Goal: Find specific page/section: Find specific page/section

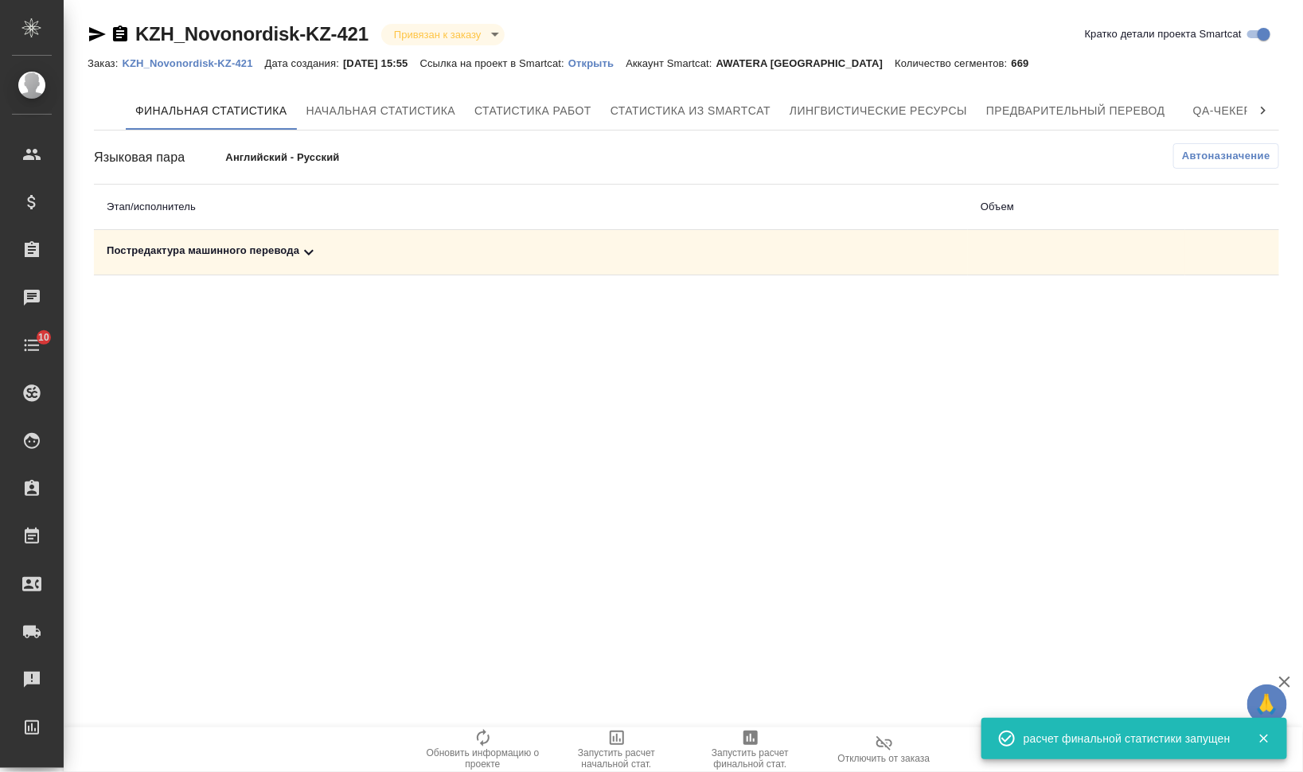
click at [276, 262] on td "Постредактура машинного перевода" at bounding box center [531, 252] width 874 height 45
click at [287, 248] on div "Постредактура машинного перевода" at bounding box center [531, 252] width 848 height 19
click at [1204, 310] on icon "button" at bounding box center [1208, 307] width 19 height 19
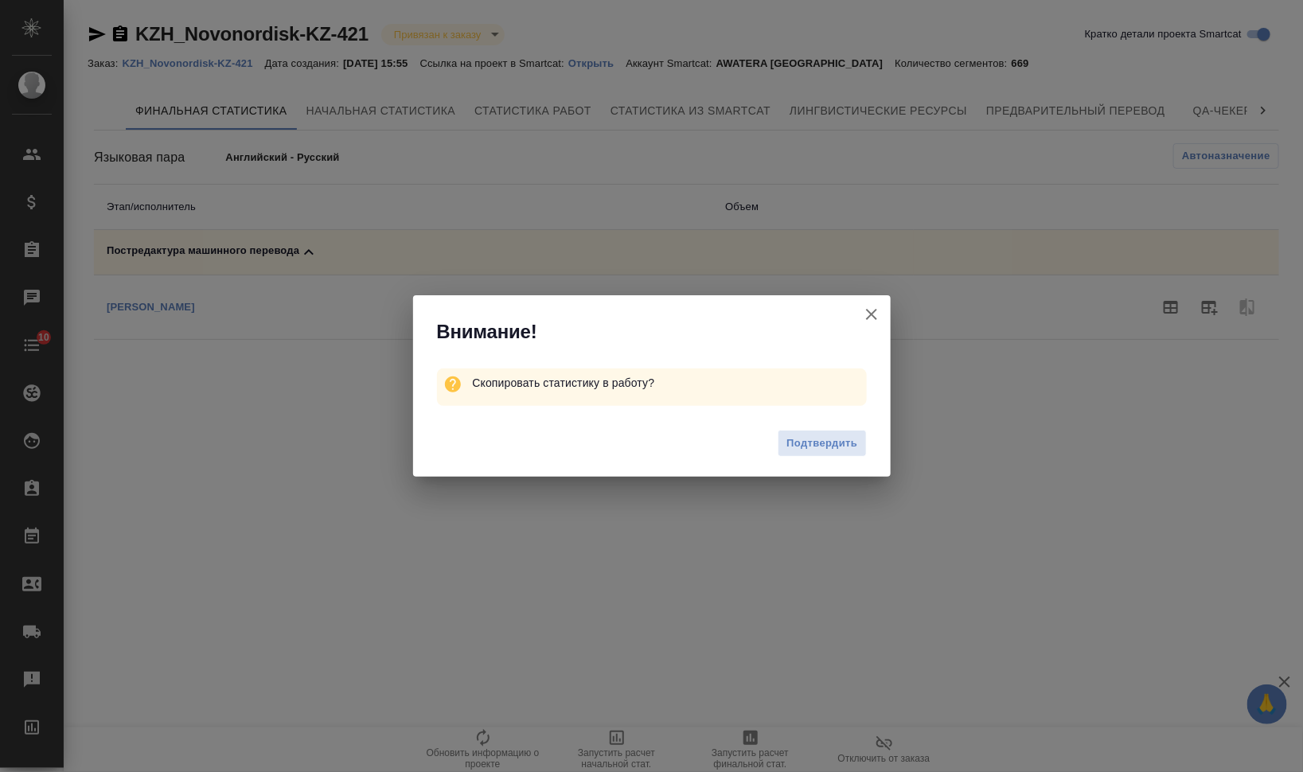
click at [867, 443] on div "Подтвердить" at bounding box center [651, 446] width 477 height 64
click at [840, 443] on span "Подтвердить" at bounding box center [821, 444] width 71 height 18
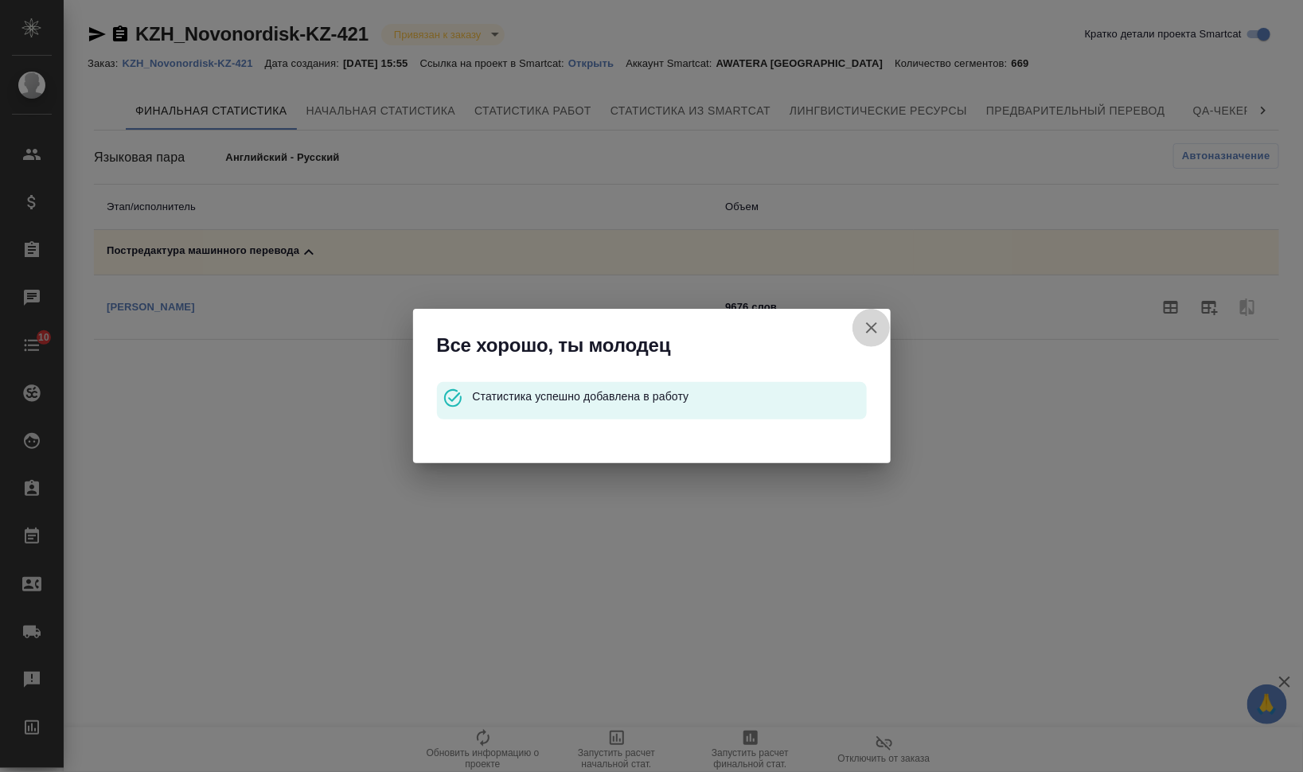
click at [866, 327] on icon "button" at bounding box center [871, 327] width 19 height 19
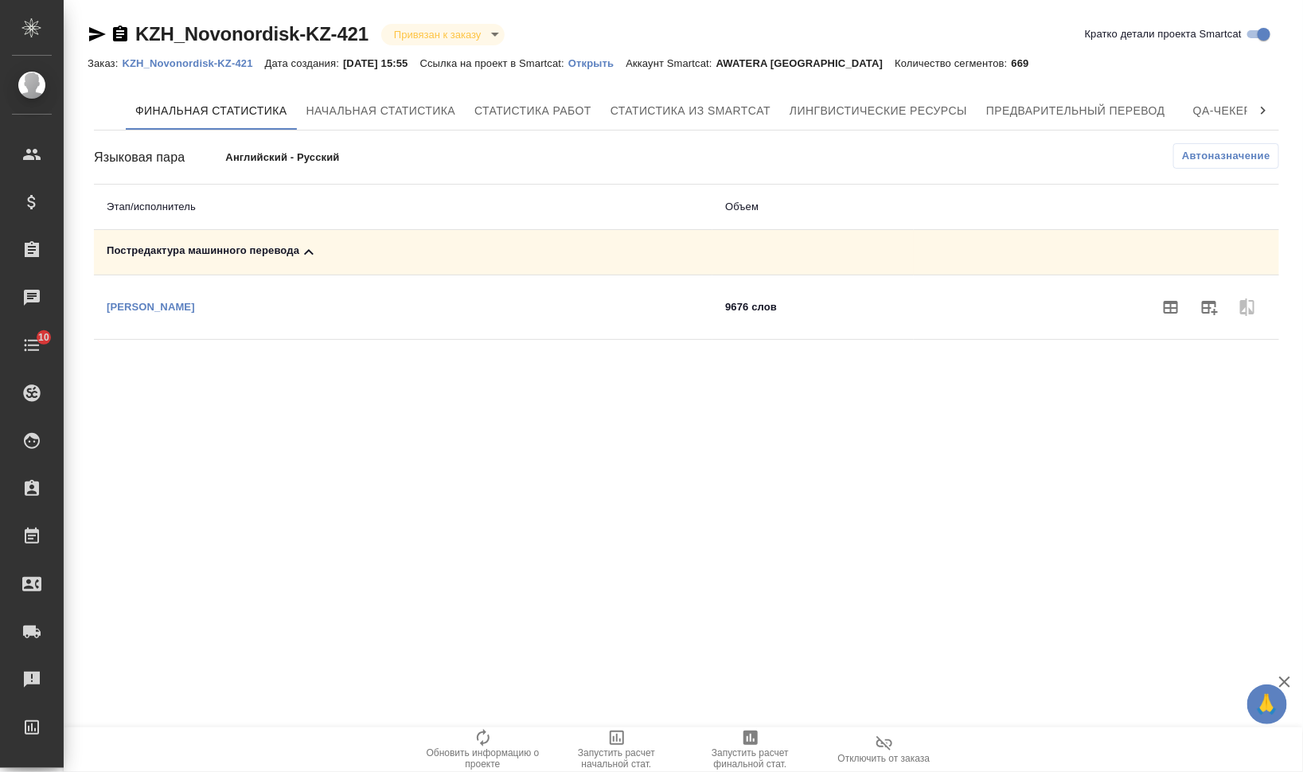
click at [195, 305] on p "[PERSON_NAME]" at bounding box center [151, 307] width 88 height 12
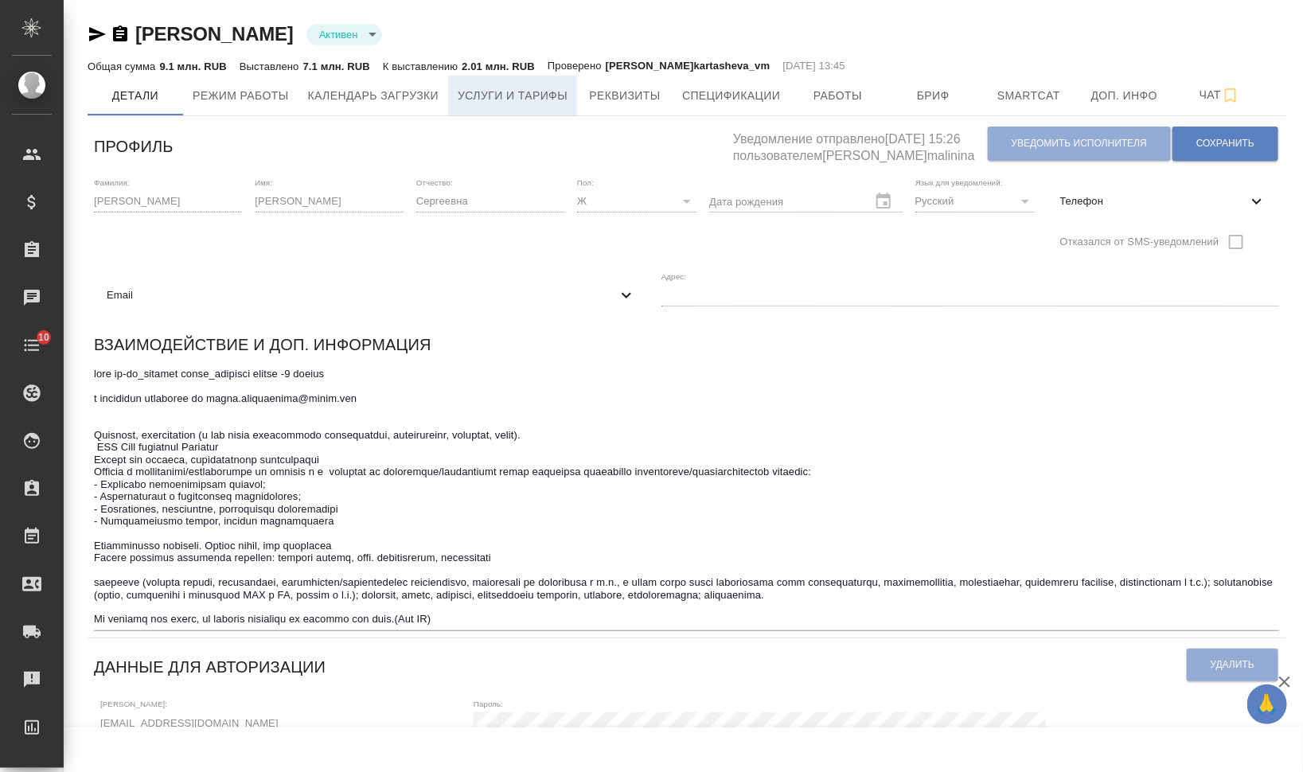
click at [524, 92] on span "Услуги и тарифы" at bounding box center [513, 96] width 110 height 20
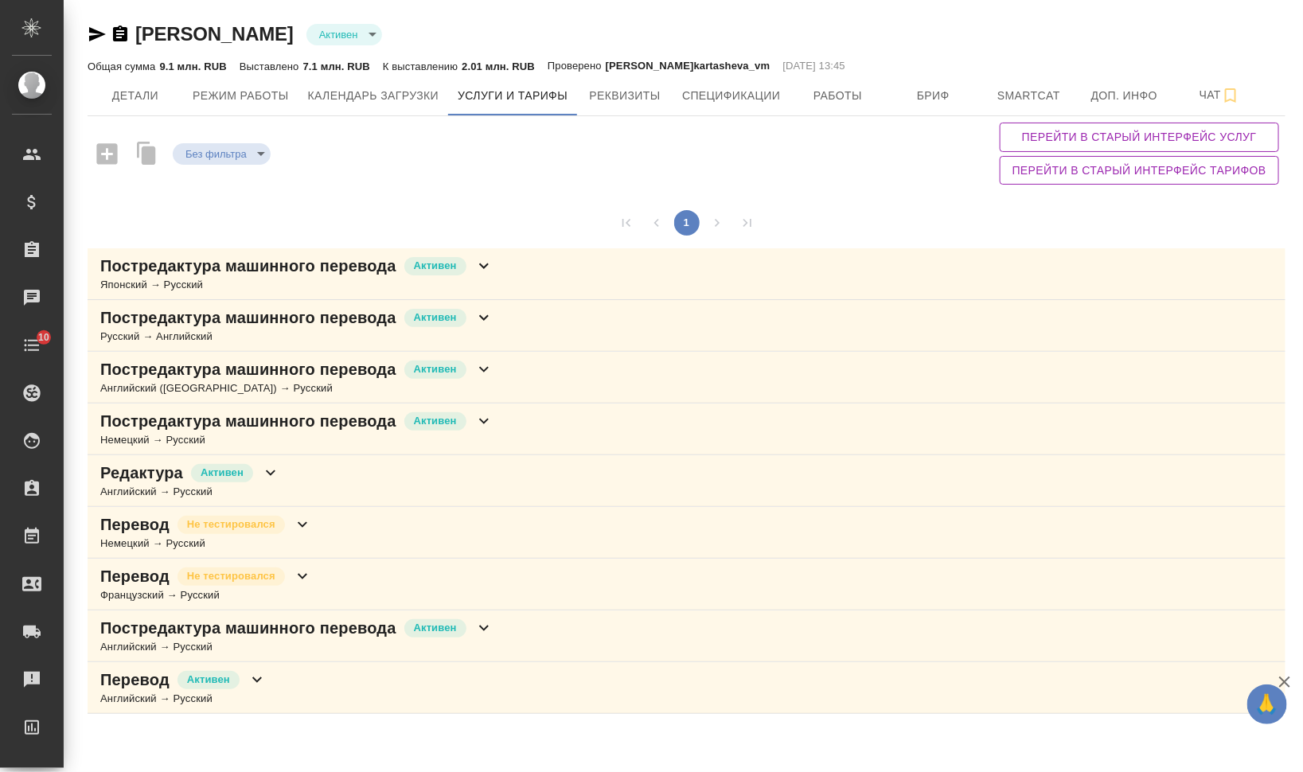
click at [368, 622] on p "Постредактура машинного перевода" at bounding box center [248, 628] width 296 height 22
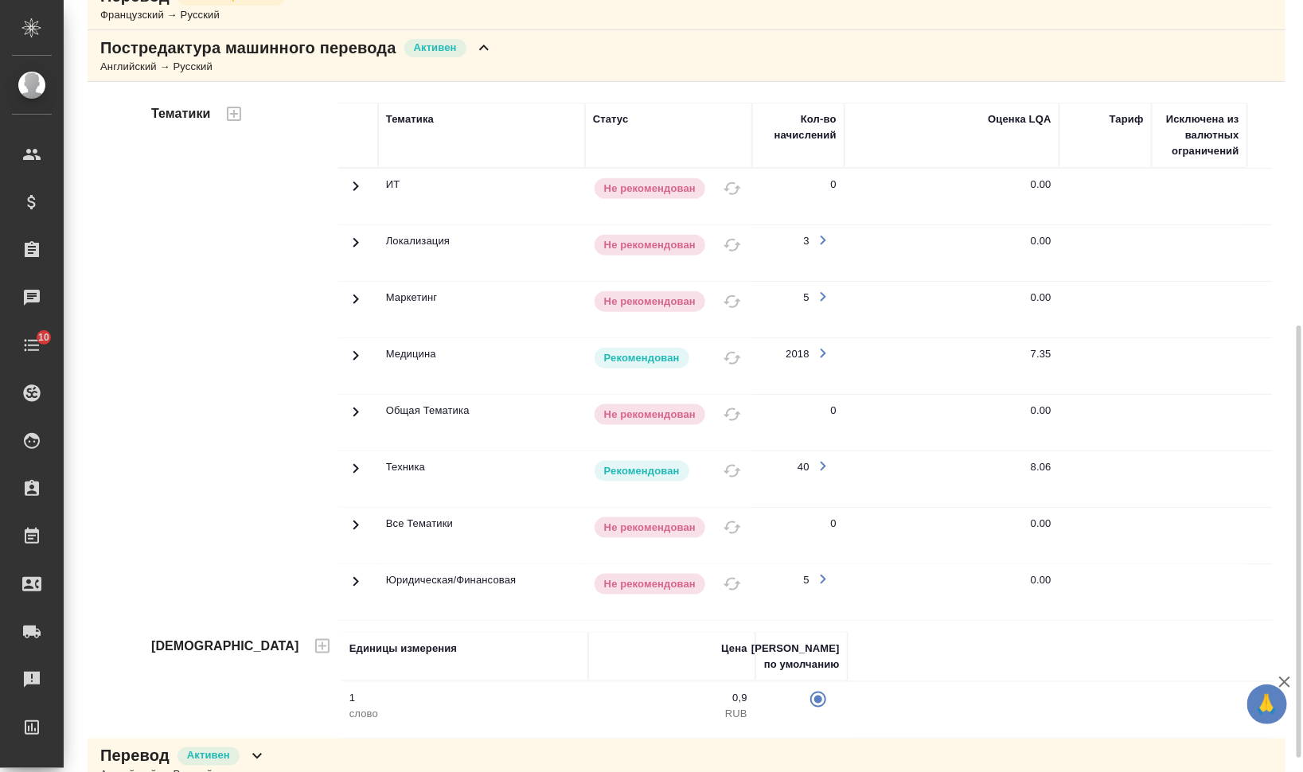
scroll to position [605, 0]
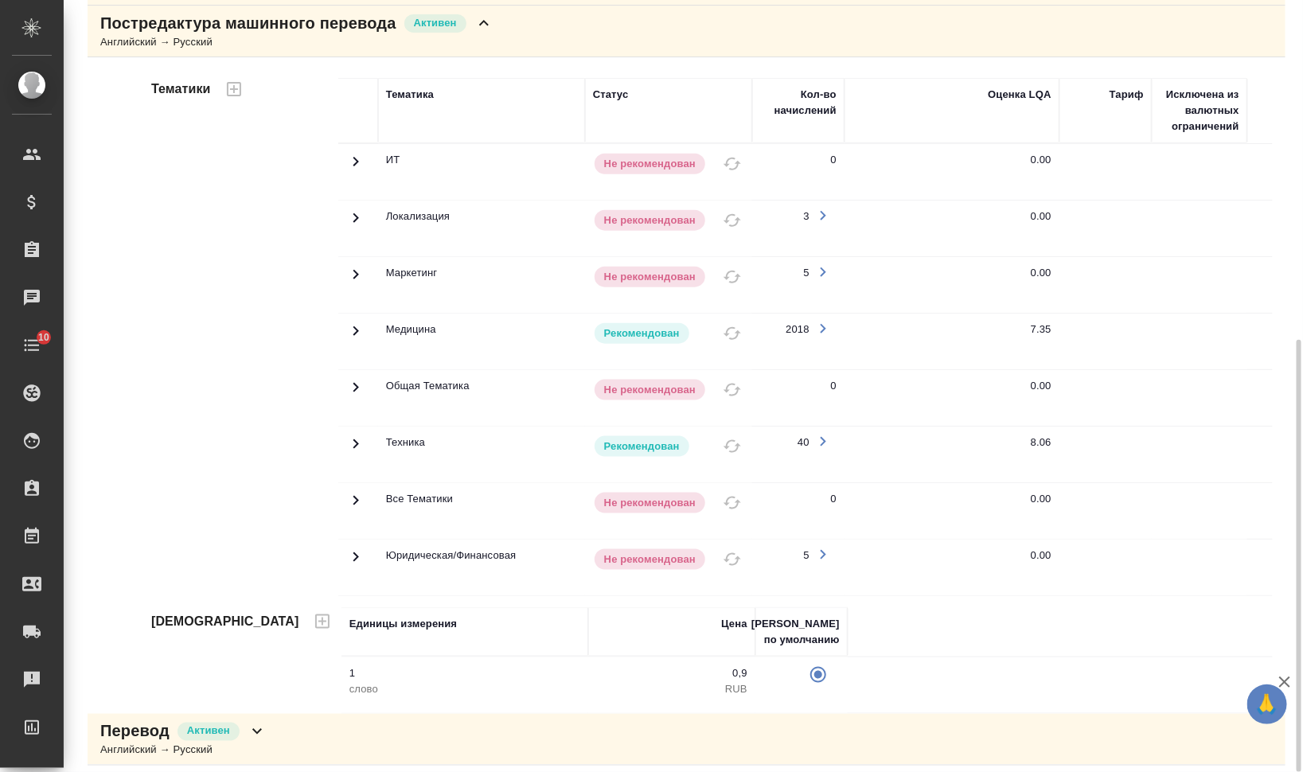
click at [407, 729] on div "Перевод [PERSON_NAME] → Русский" at bounding box center [687, 740] width 1198 height 52
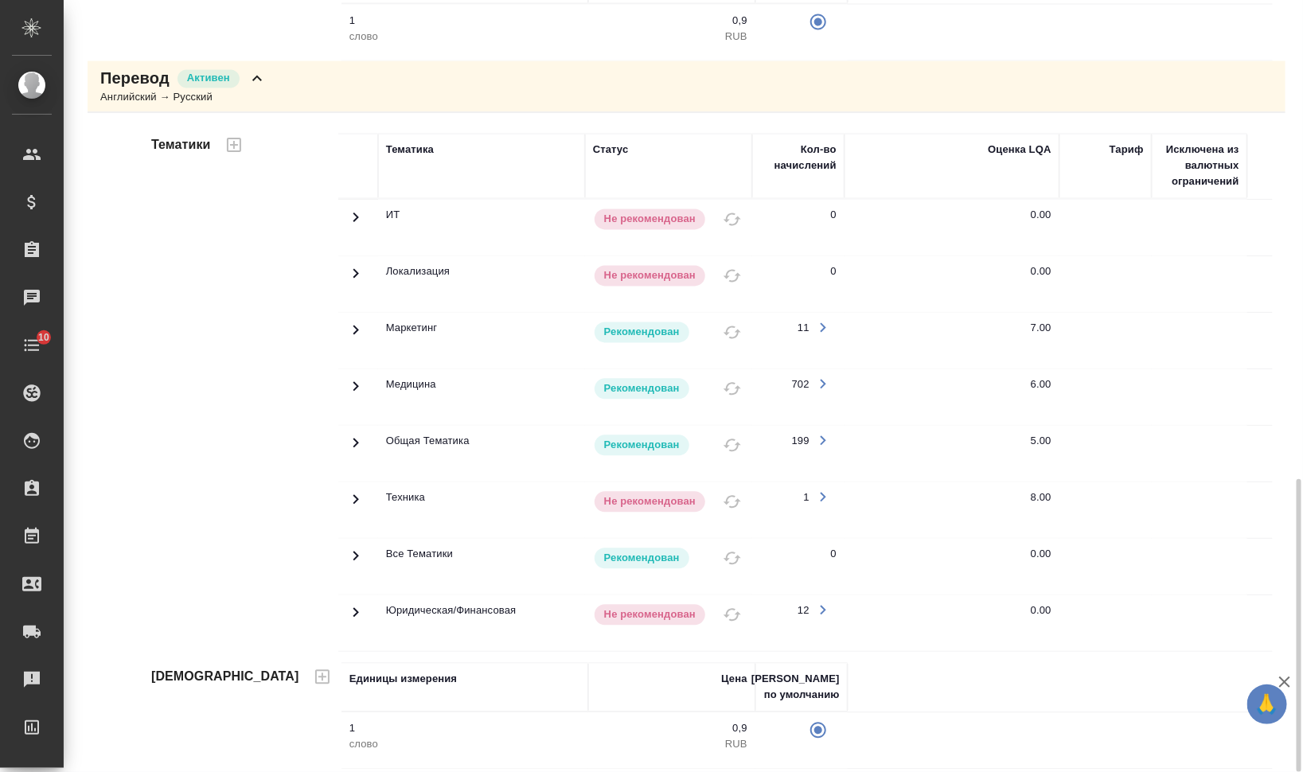
scroll to position [1058, 0]
